Goal: Information Seeking & Learning: Learn about a topic

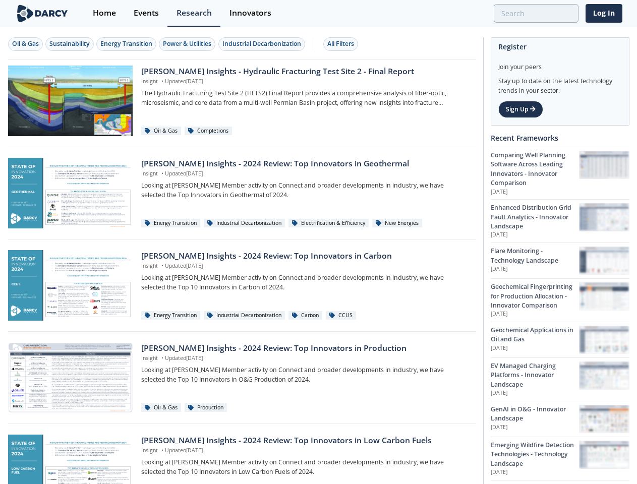
click at [26, 44] on div "Oil & Gas" at bounding box center [25, 43] width 27 height 9
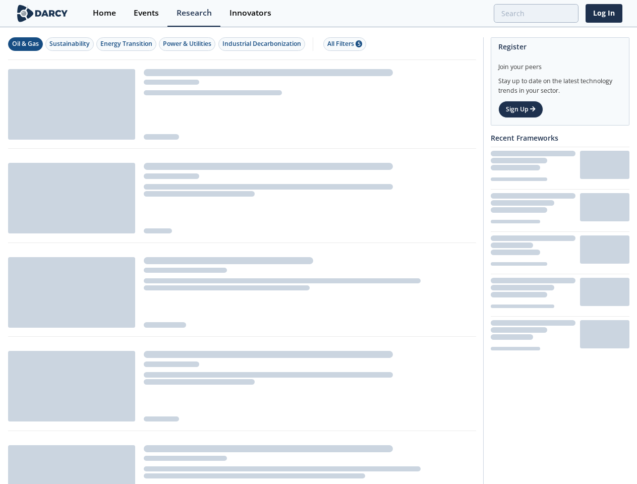
click at [70, 44] on div "Sustainability" at bounding box center [69, 43] width 40 height 9
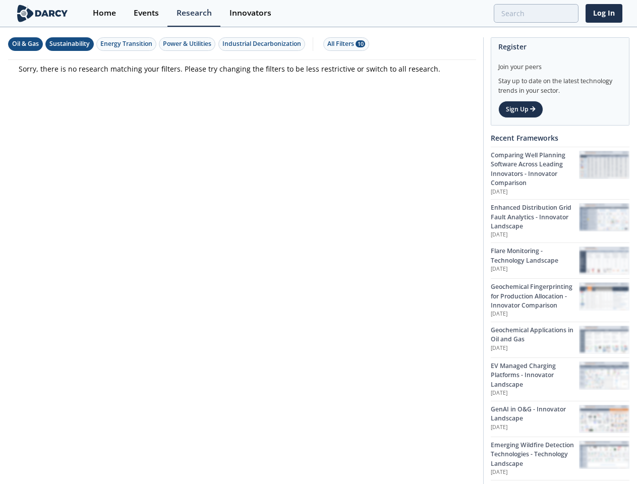
click at [127, 44] on div "Energy Transition" at bounding box center [126, 43] width 52 height 9
click at [189, 44] on div "Power & Utilities" at bounding box center [187, 43] width 48 height 9
